Goal: Find specific page/section: Find specific page/section

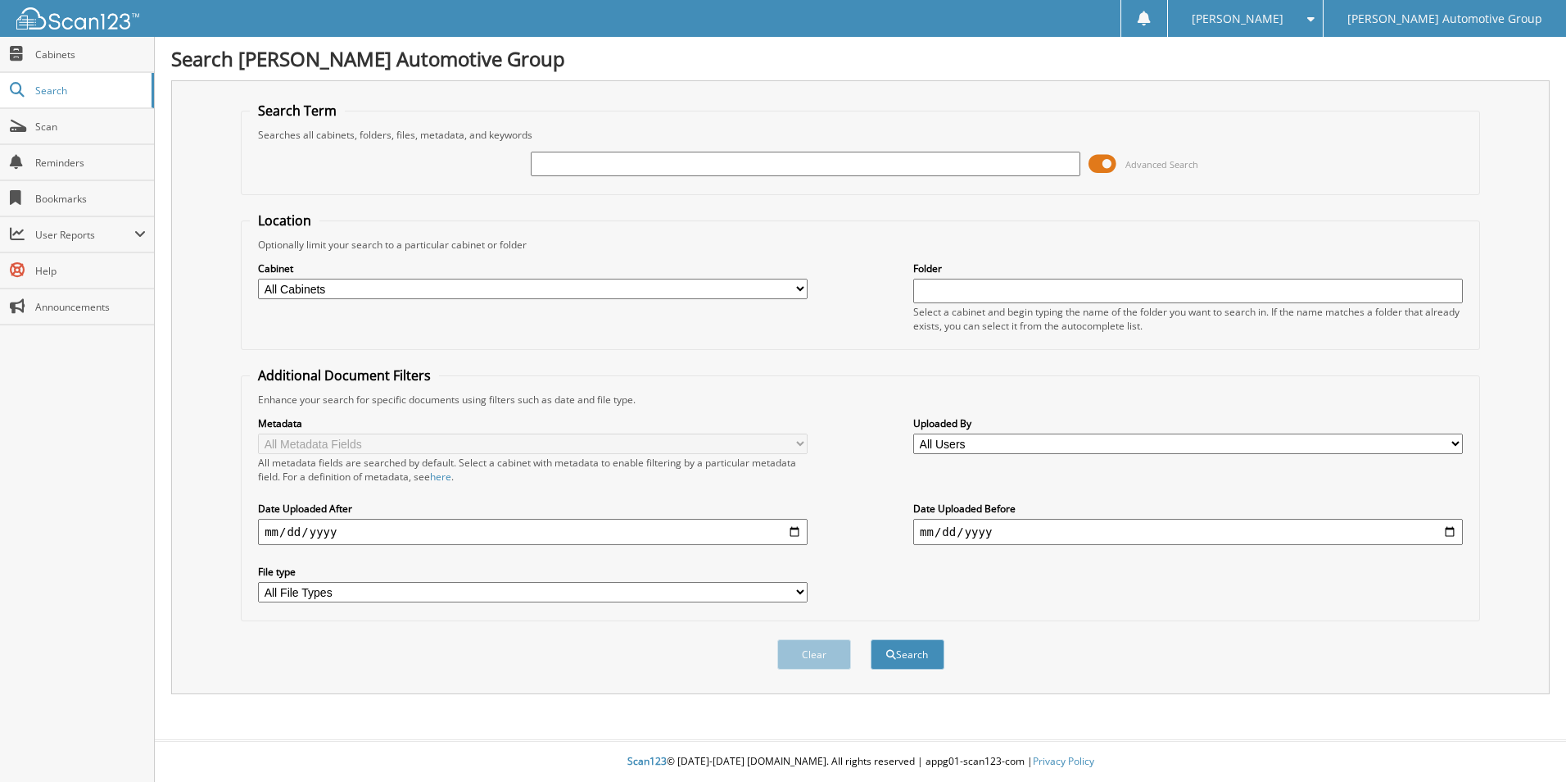
click at [605, 163] on input "text" at bounding box center [806, 164] width 550 height 25
type input "403925"
click at [871, 639] on button "Search" at bounding box center [908, 654] width 74 height 30
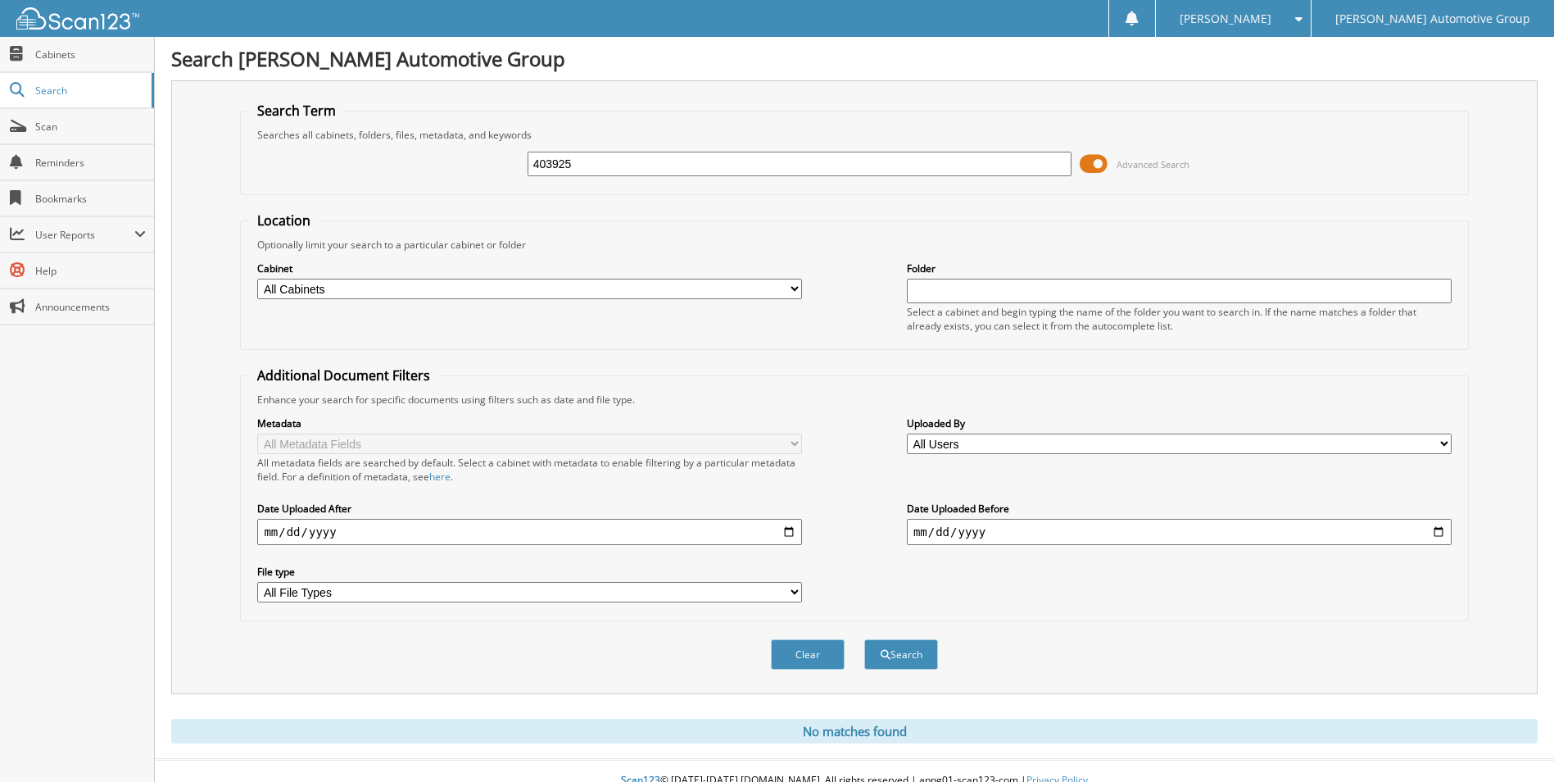
click at [1088, 164] on span at bounding box center [1094, 164] width 28 height 25
